Goal: Information Seeking & Learning: Learn about a topic

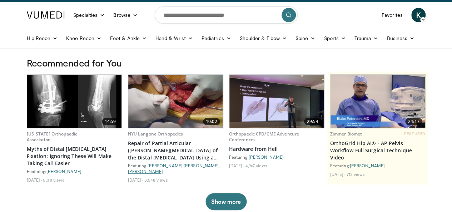
scroll to position [16, 0]
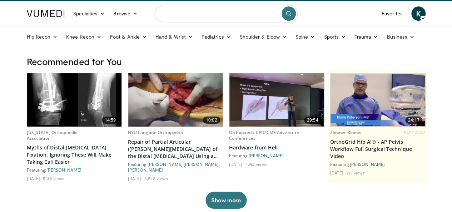
click at [217, 16] on input "Search topics, interventions" at bounding box center [226, 13] width 143 height 17
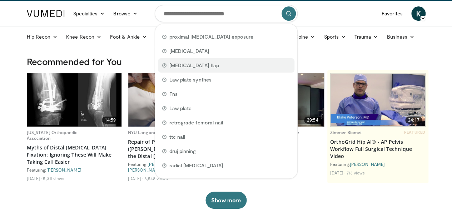
click at [184, 62] on span "soleus flap" at bounding box center [194, 65] width 50 height 7
type input "**********"
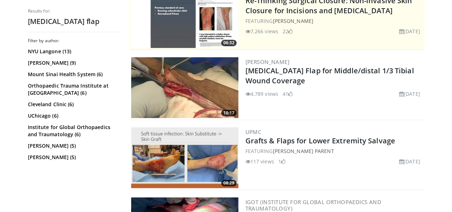
scroll to position [180, 0]
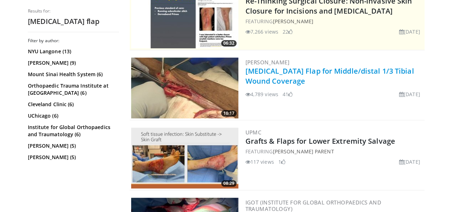
click at [296, 70] on link "Soleus Flap for Middle/distal 1/3 Tibial Wound Coverage" at bounding box center [329, 76] width 169 height 20
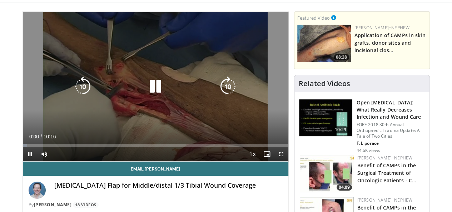
scroll to position [61, 0]
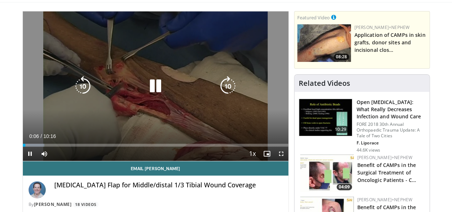
click at [228, 93] on icon "Video Player" at bounding box center [228, 86] width 20 height 20
click at [73, 84] on icon "Video Player" at bounding box center [83, 86] width 20 height 20
click at [73, 85] on icon "Video Player" at bounding box center [83, 86] width 20 height 20
click at [147, 95] on icon "Video Player" at bounding box center [155, 86] width 20 height 20
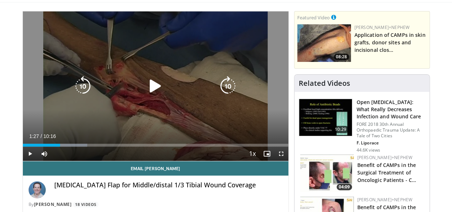
click at [146, 95] on icon "Video Player" at bounding box center [155, 86] width 20 height 20
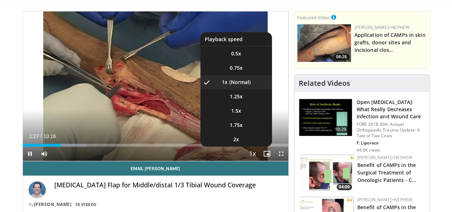
click at [257, 161] on span "Video Player" at bounding box center [252, 154] width 10 height 14
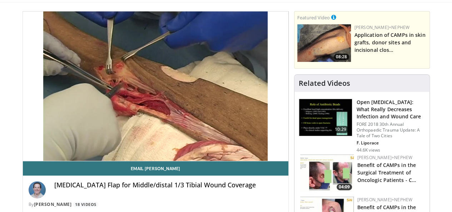
click at [260, 161] on div "20 seconds Tap to unmute" at bounding box center [155, 85] width 265 height 149
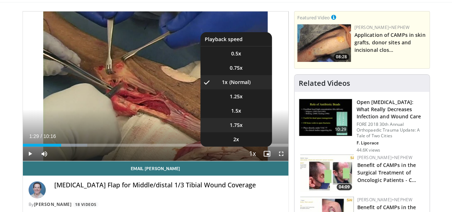
click at [242, 129] on span "1.75x" at bounding box center [236, 124] width 13 height 7
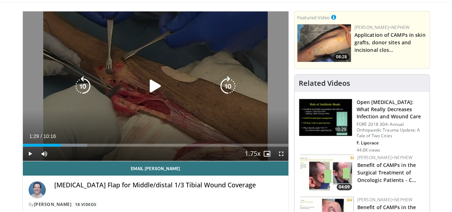
click at [147, 93] on icon "Video Player" at bounding box center [155, 86] width 20 height 20
click at [150, 93] on icon "Video Player" at bounding box center [155, 86] width 20 height 20
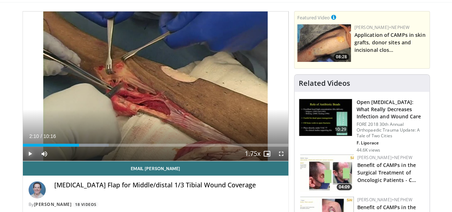
click at [23, 161] on span "Video Player" at bounding box center [30, 153] width 14 height 14
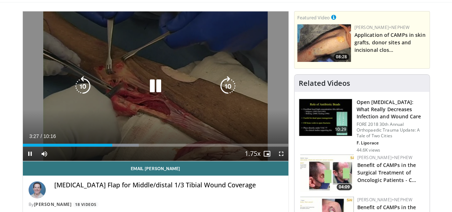
click at [137, 93] on div "Video Player" at bounding box center [155, 86] width 159 height 14
click at [148, 92] on icon "Video Player" at bounding box center [155, 86] width 20 height 20
click at [154, 91] on icon "Video Player" at bounding box center [155, 86] width 20 height 20
click at [150, 92] on icon "Video Player" at bounding box center [155, 86] width 20 height 20
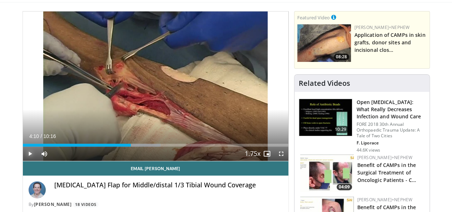
click at [23, 161] on span "Video Player" at bounding box center [30, 153] width 14 height 14
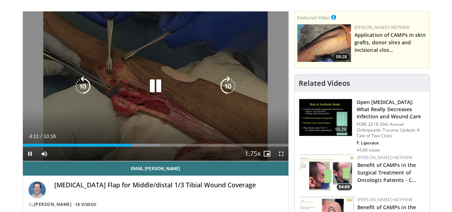
click at [73, 94] on icon "Video Player" at bounding box center [83, 86] width 20 height 20
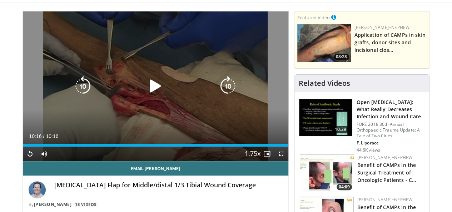
click at [73, 90] on icon "Video Player" at bounding box center [83, 86] width 20 height 20
click at [146, 94] on icon "Video Player" at bounding box center [155, 86] width 20 height 20
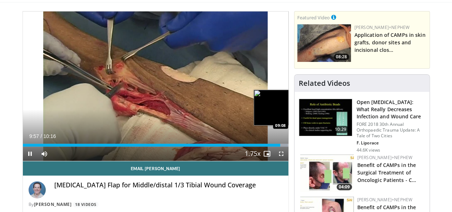
click at [262, 146] on div "Loaded : 100.00% 09:57 09:08" at bounding box center [155, 143] width 265 height 7
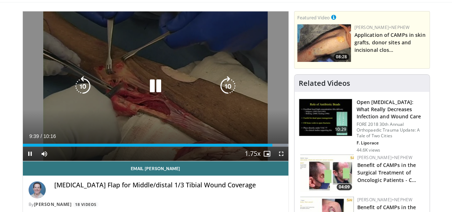
click at [151, 90] on icon "Video Player" at bounding box center [155, 86] width 20 height 20
